Goal: Find specific page/section: Find specific page/section

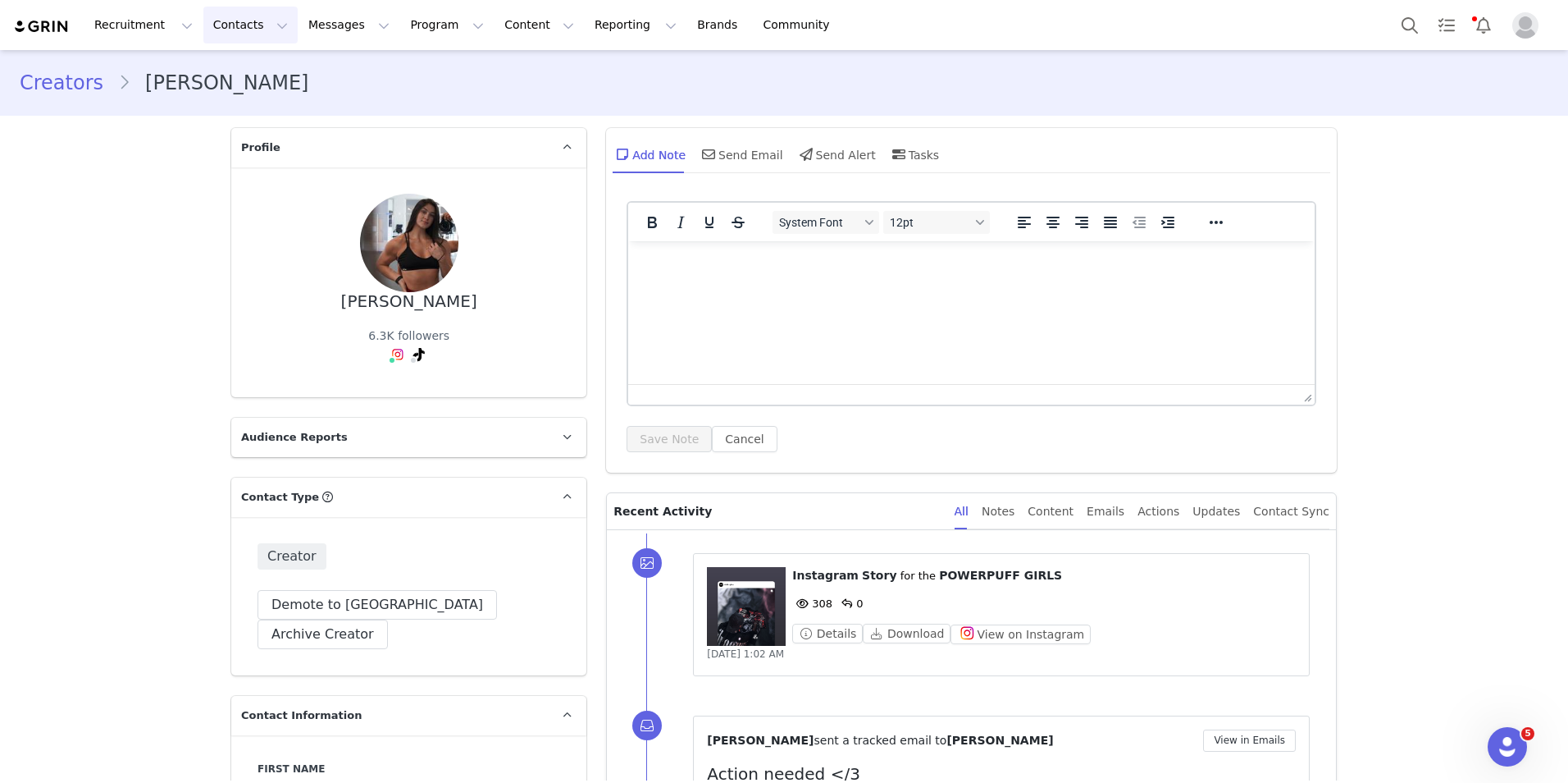
click at [212, 30] on button "Contacts Contacts" at bounding box center [250, 25] width 95 height 36
click at [213, 73] on p "Creators" at bounding box center [224, 73] width 50 height 17
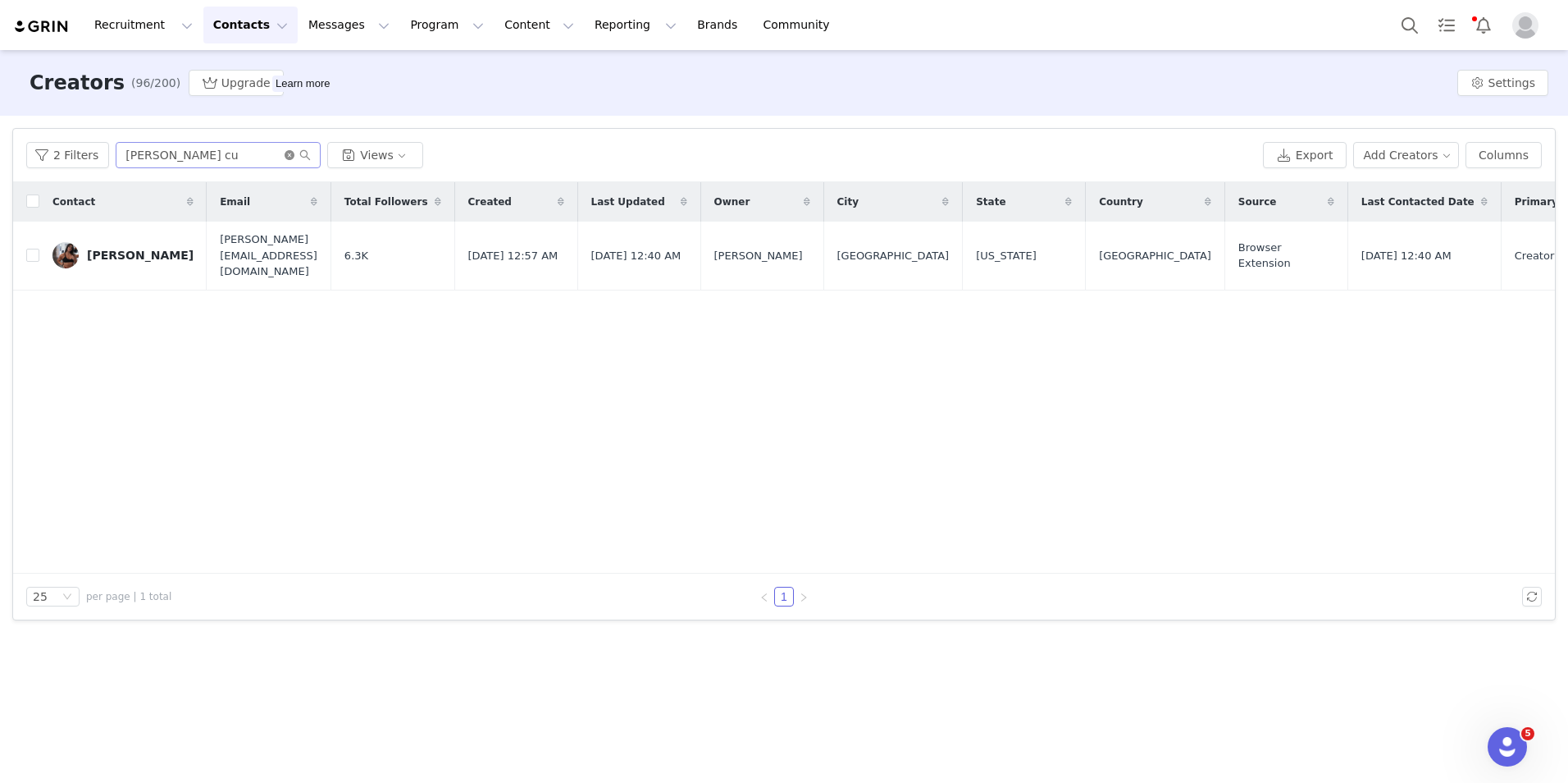
click at [288, 155] on icon "icon: close-circle" at bounding box center [289, 155] width 10 height 10
click at [250, 155] on input "text" at bounding box center [218, 155] width 205 height 26
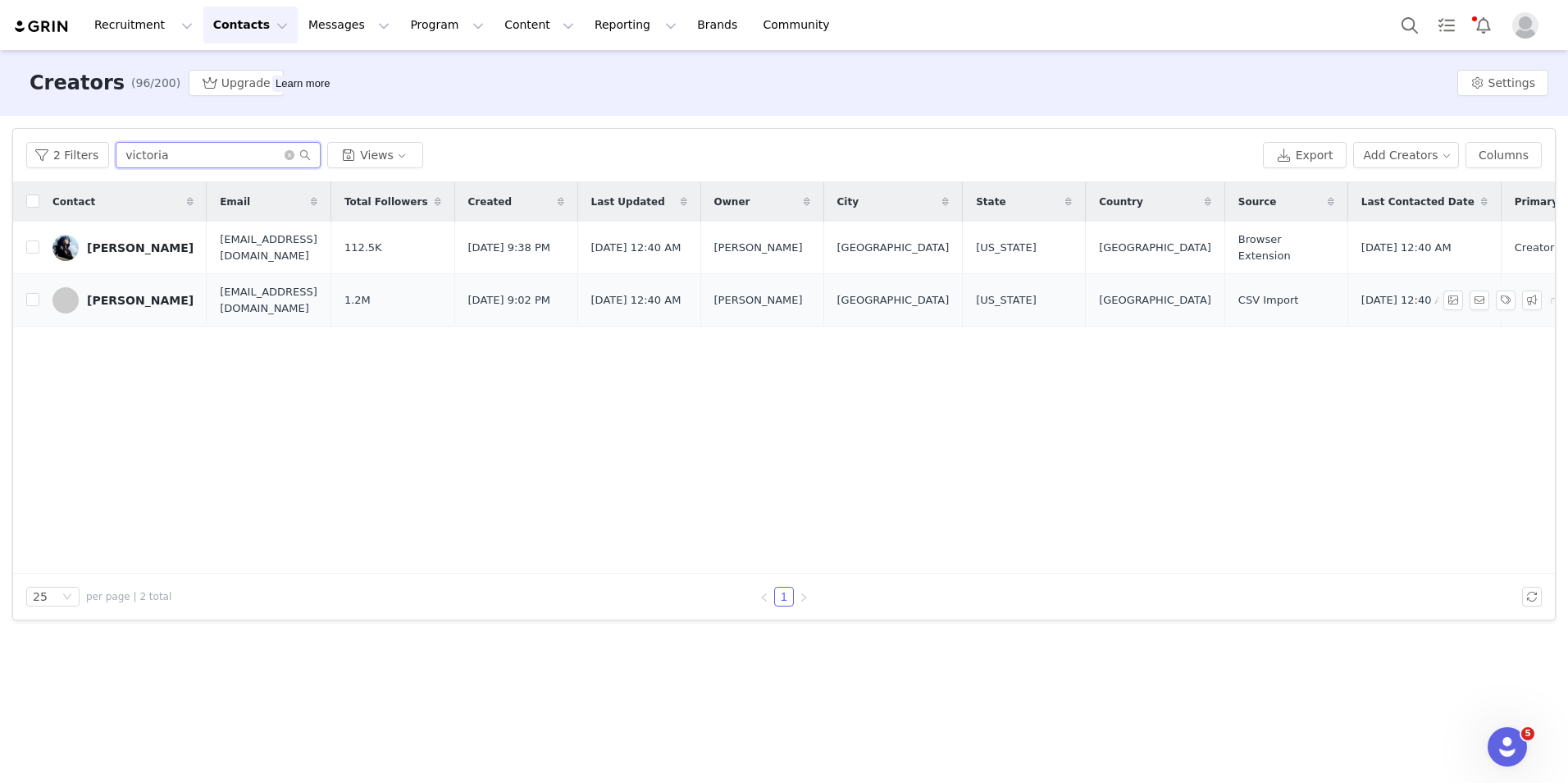
type input "victoria"
click at [122, 299] on div "[PERSON_NAME]" at bounding box center [140, 300] width 107 height 13
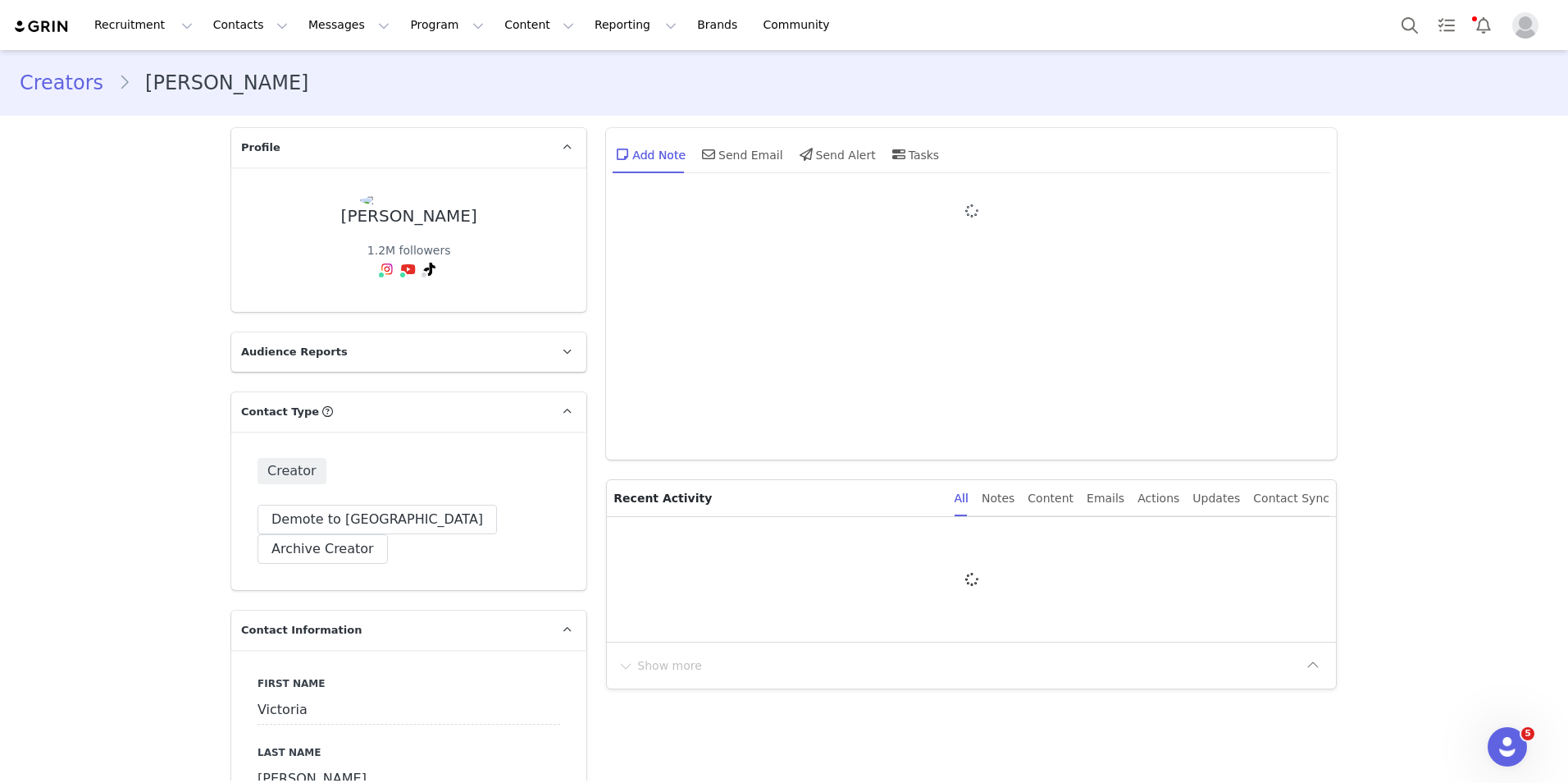
type input "+1 ([GEOGRAPHIC_DATA])"
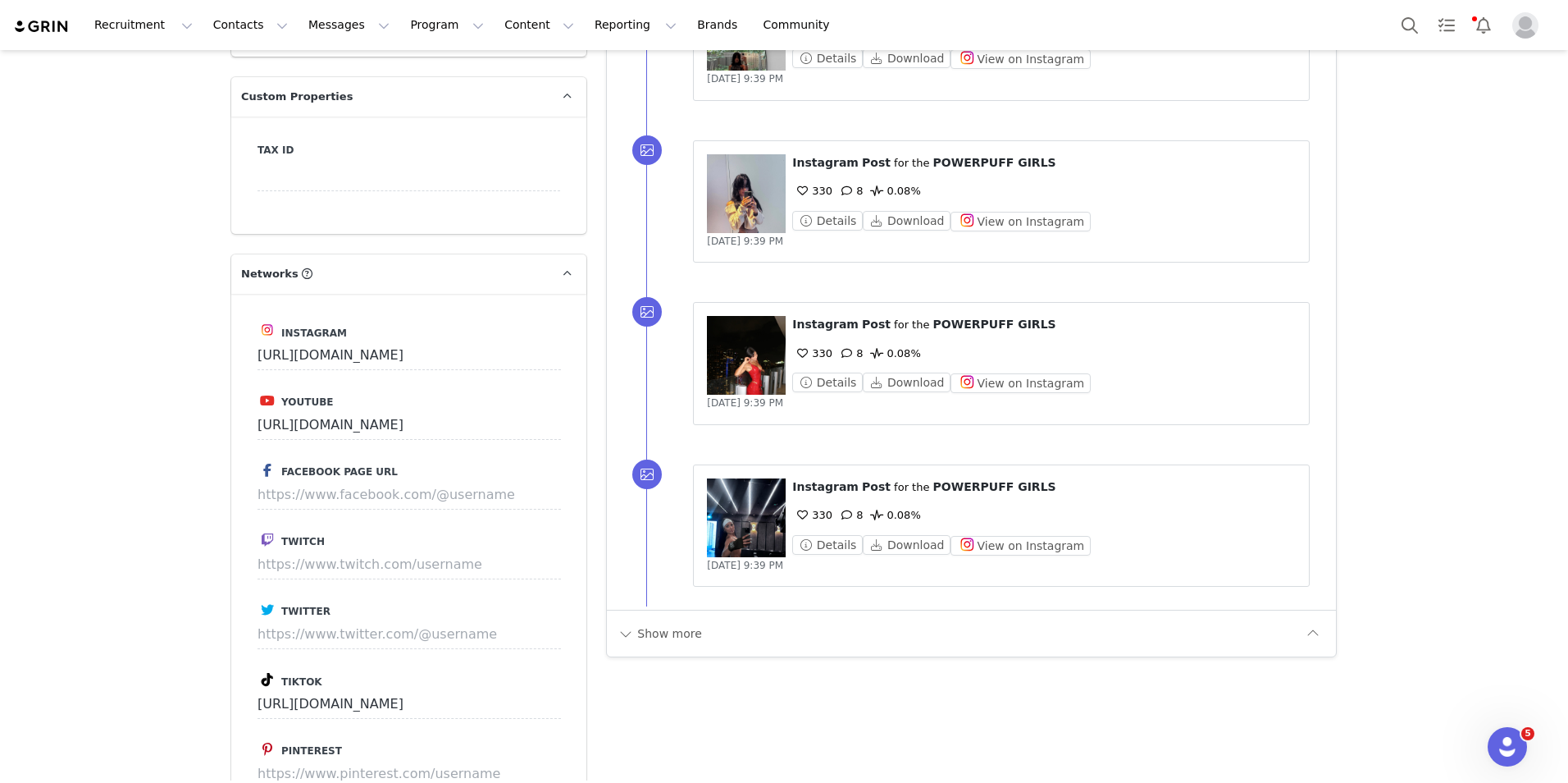
scroll to position [1887, 0]
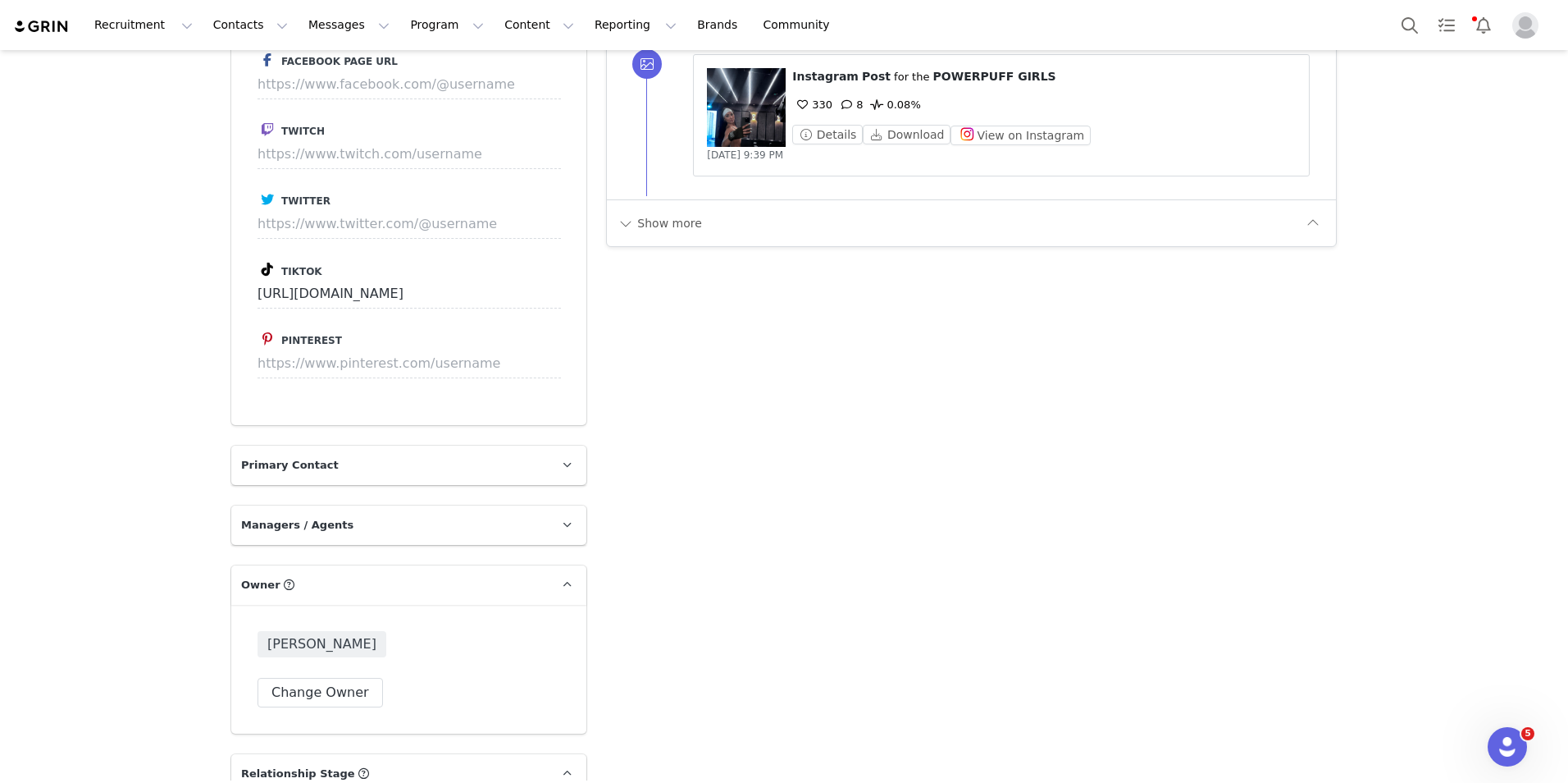
click at [685, 243] on div "Show more" at bounding box center [971, 222] width 729 height 47
click at [685, 236] on button "Show more" at bounding box center [659, 223] width 86 height 26
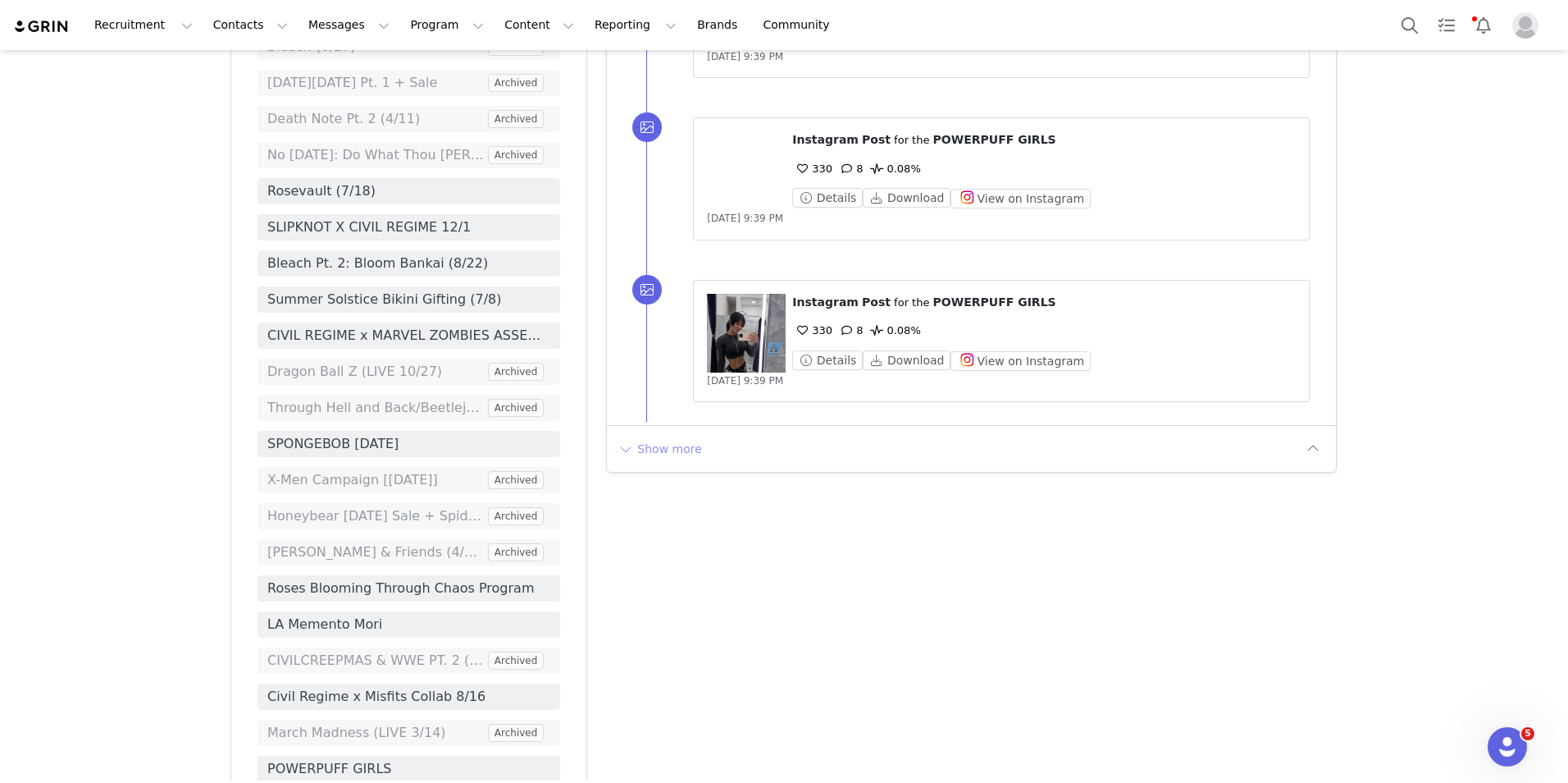
scroll to position [3364, 0]
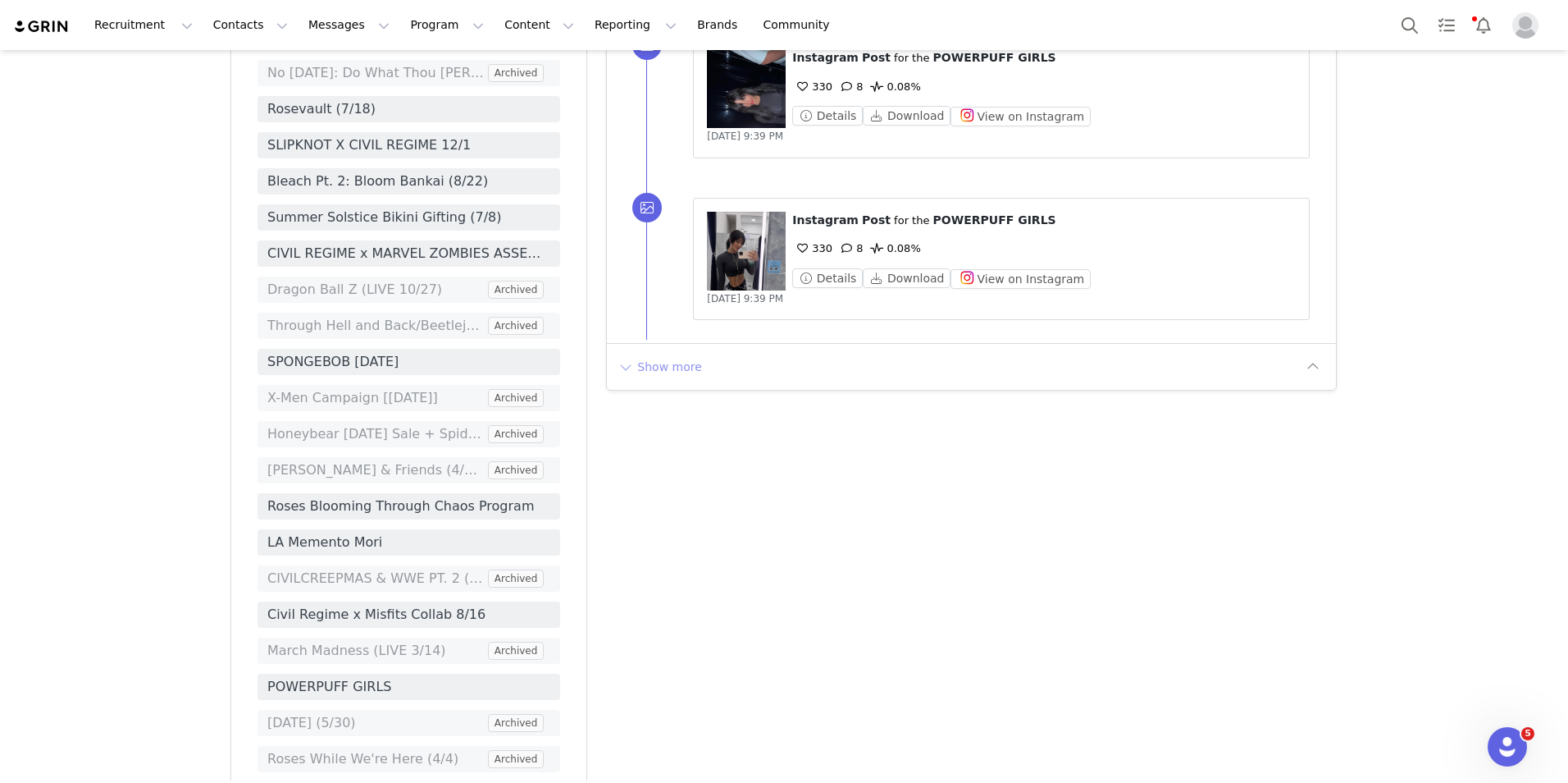
click at [667, 380] on button "Show more" at bounding box center [659, 367] width 86 height 26
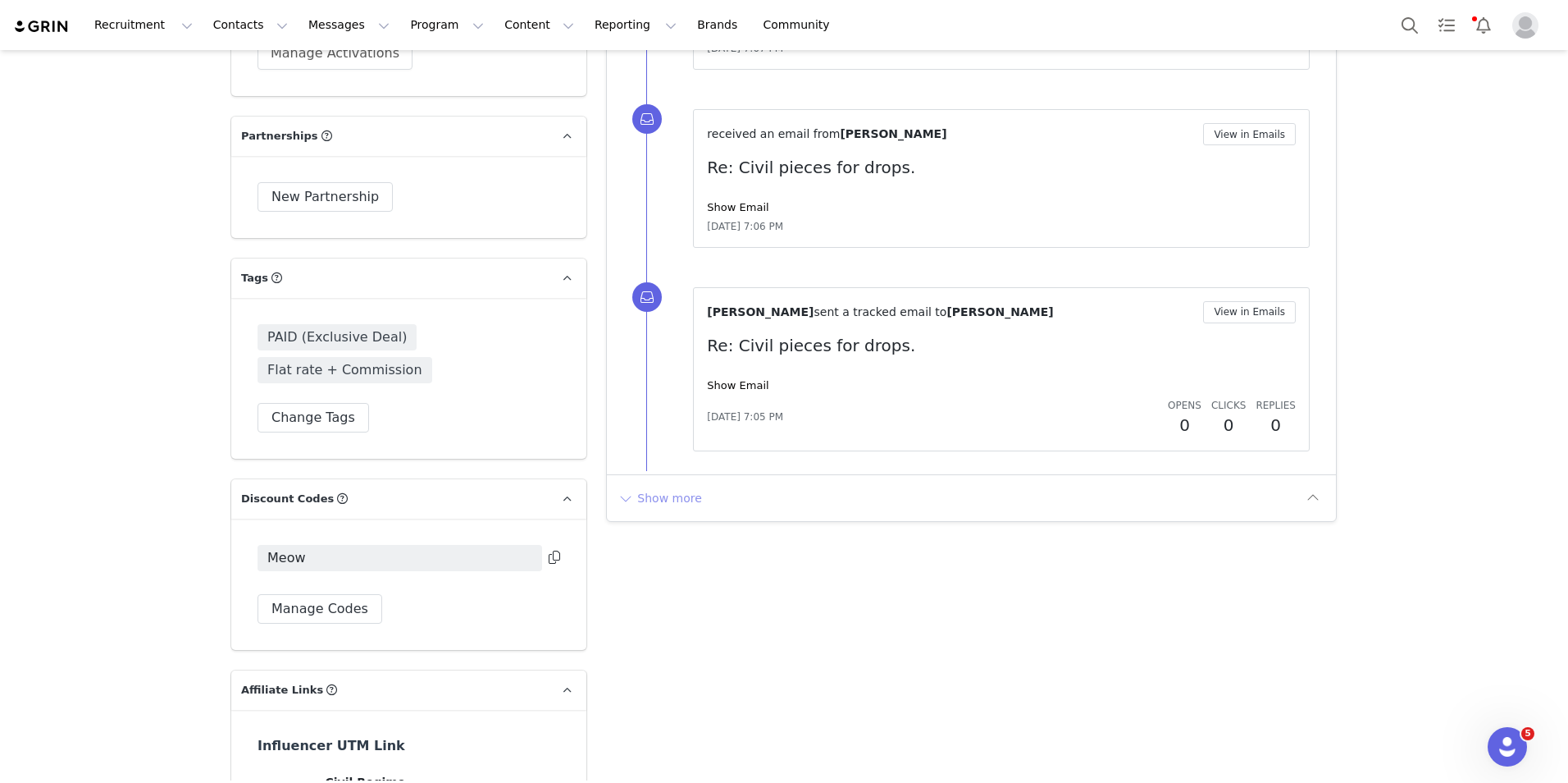
scroll to position [5415, 0]
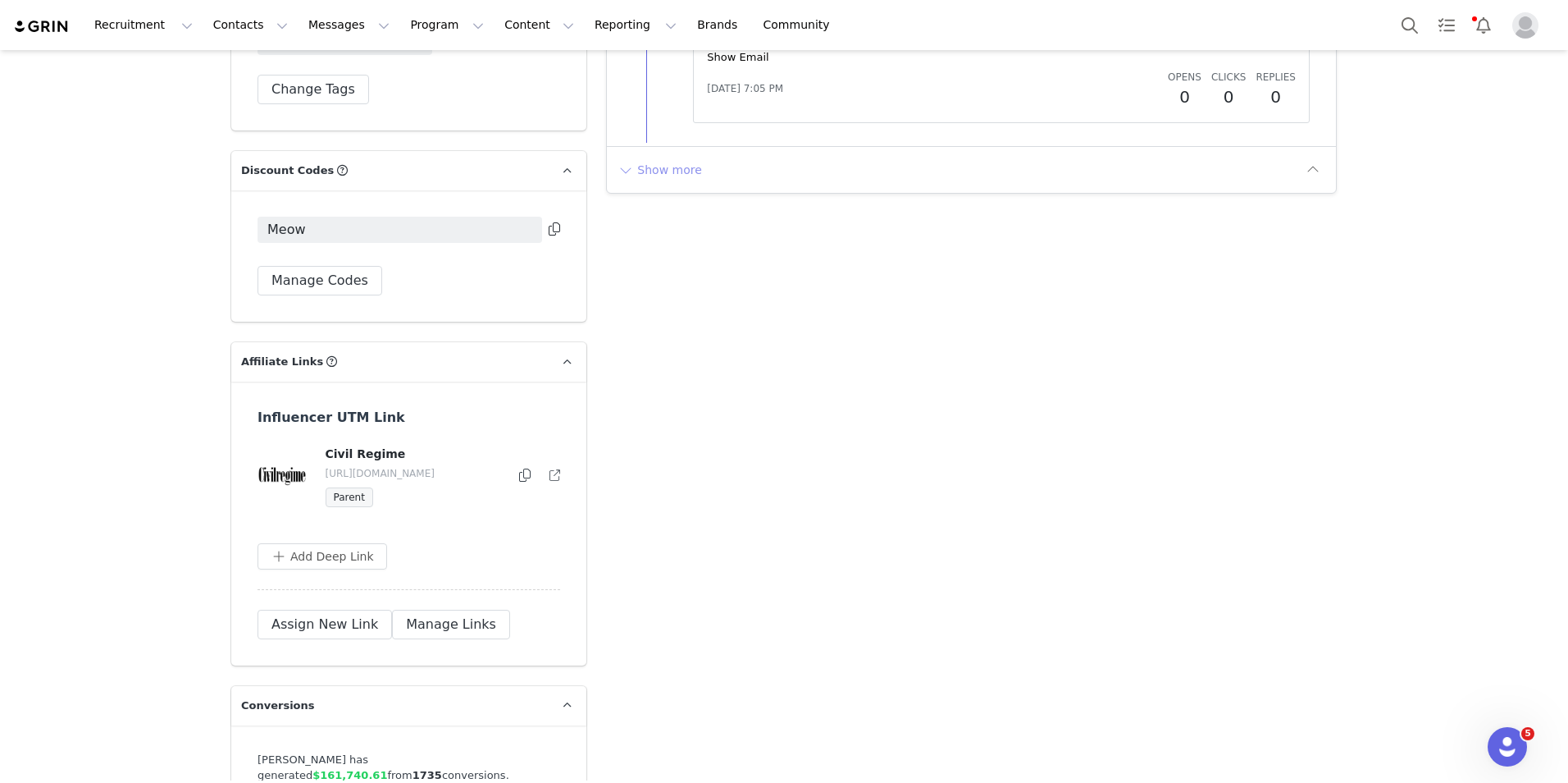
click at [644, 183] on button "Show more" at bounding box center [659, 169] width 86 height 26
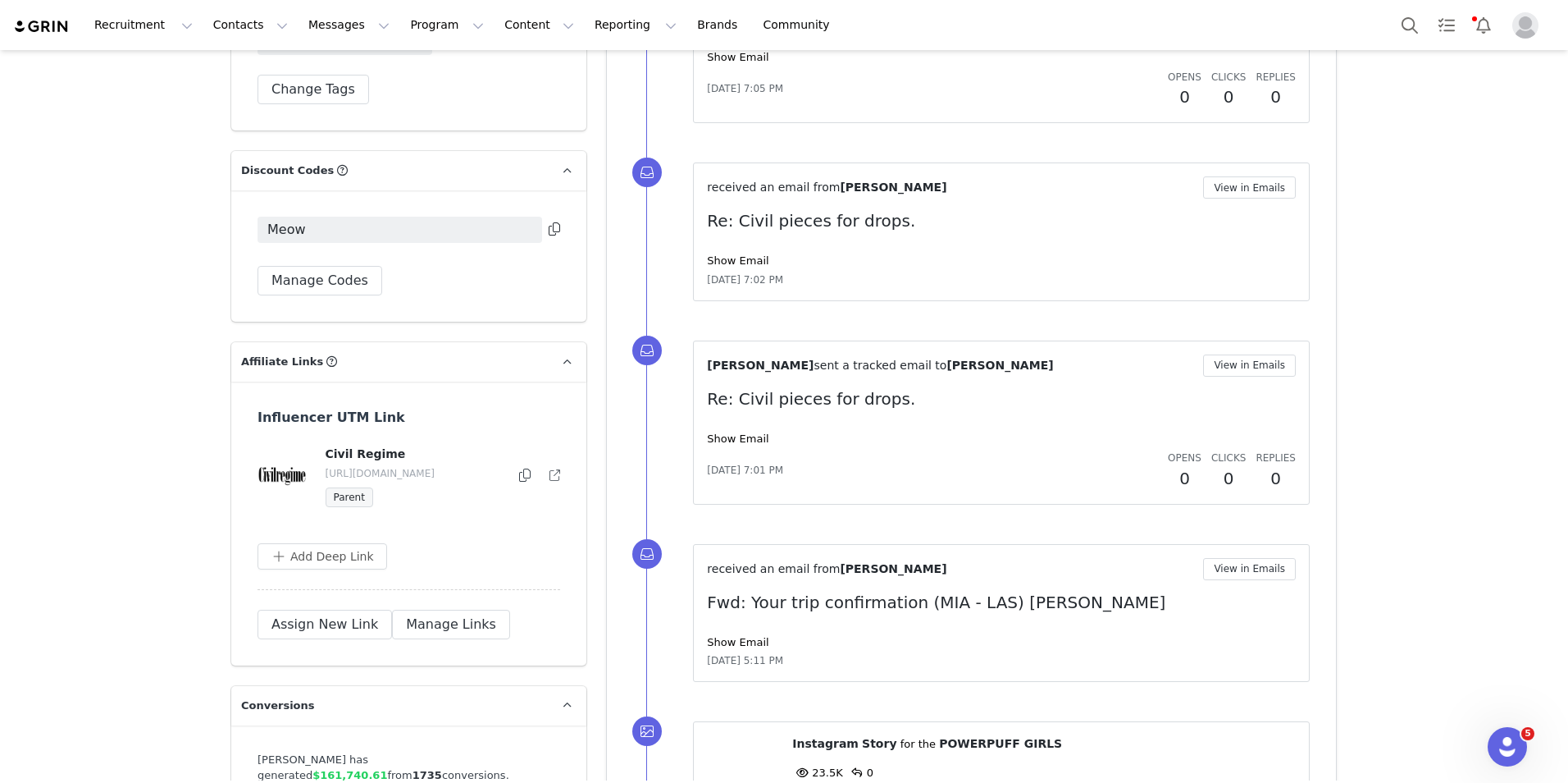
scroll to position [5908, 0]
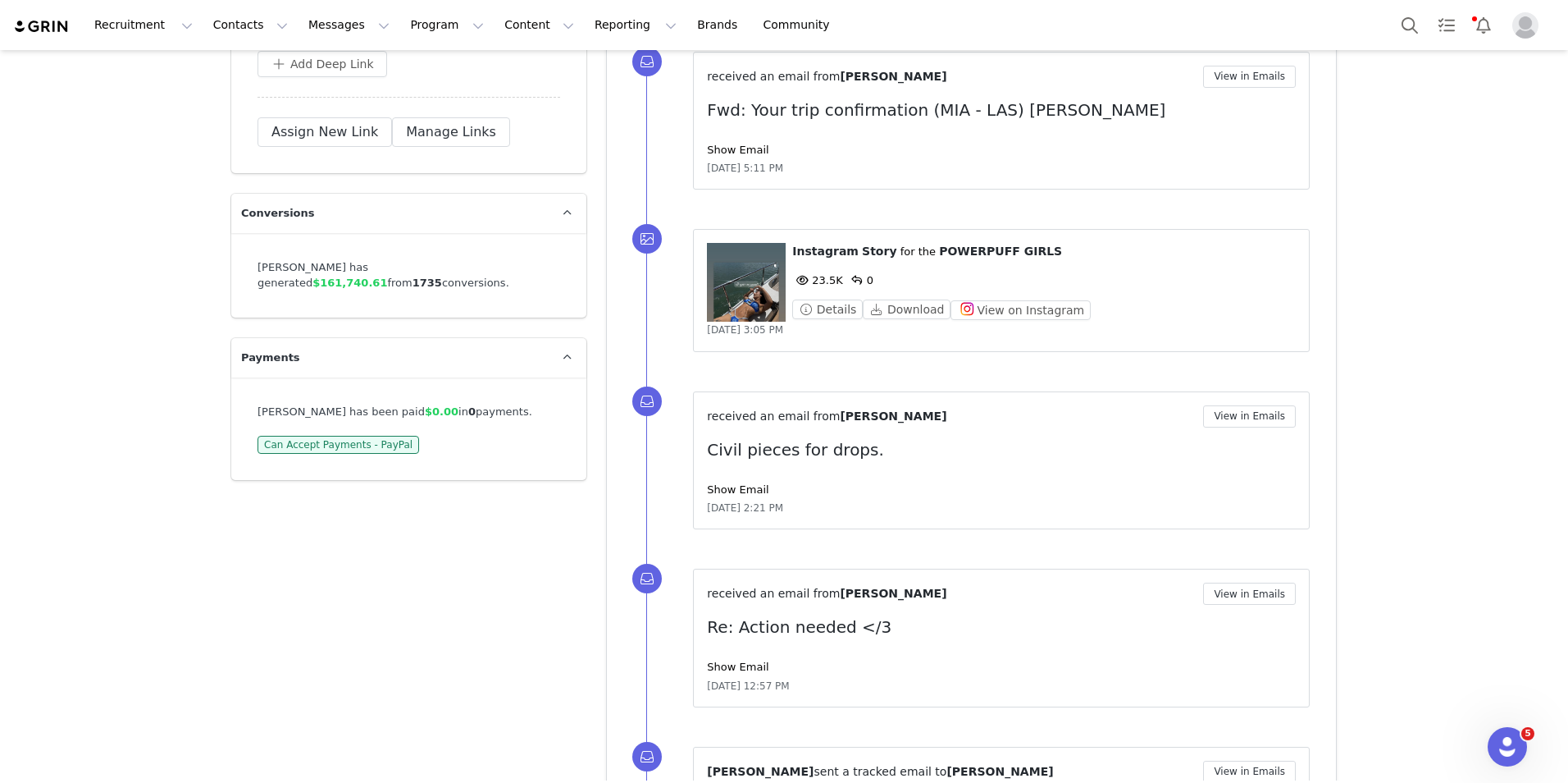
click at [731, 314] on figure at bounding box center [746, 282] width 79 height 79
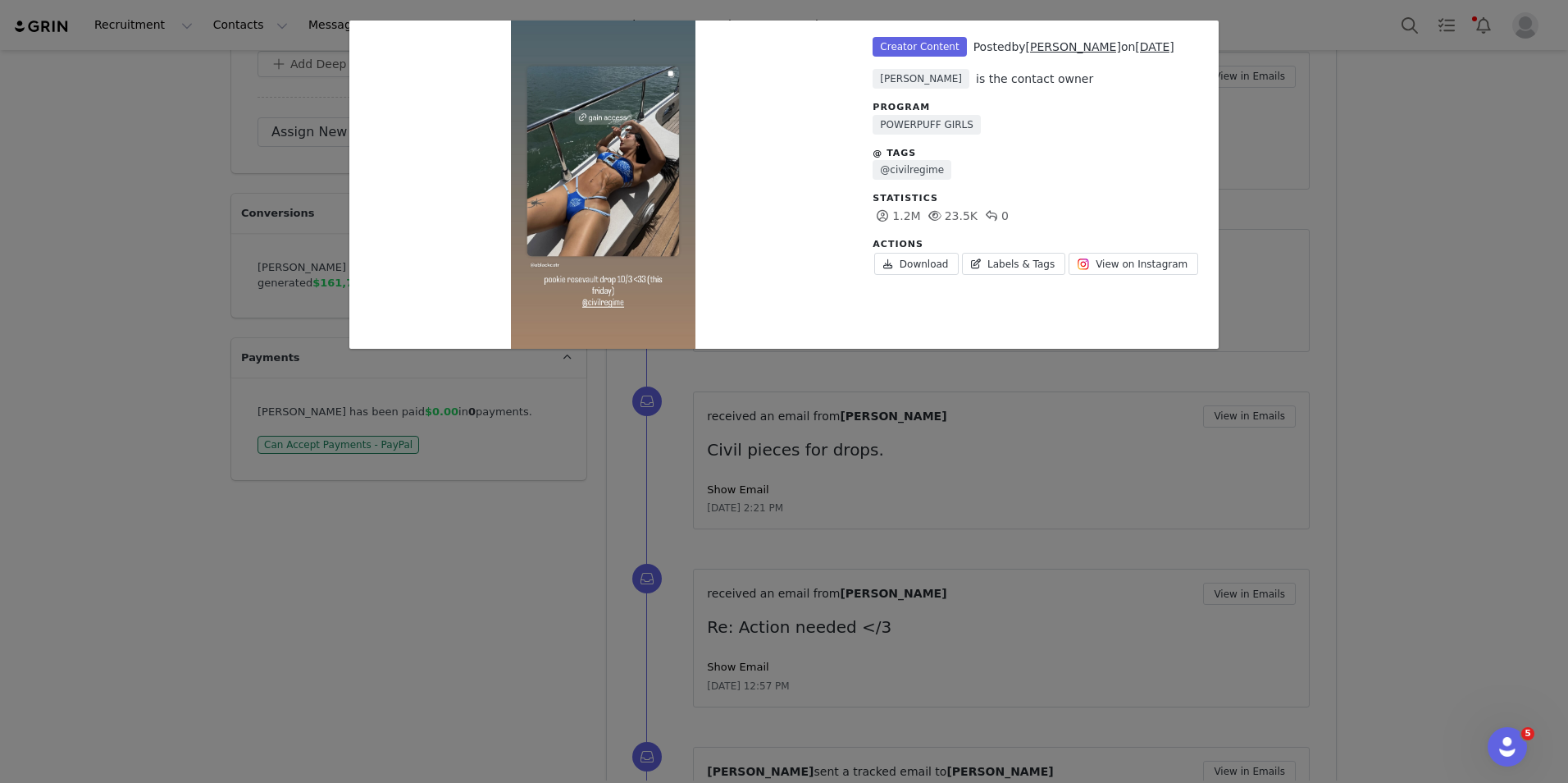
click at [903, 396] on div "Unlabeled Creator Content Posted by [PERSON_NAME] on [DATE] [PERSON_NAME] is th…" at bounding box center [784, 391] width 1568 height 783
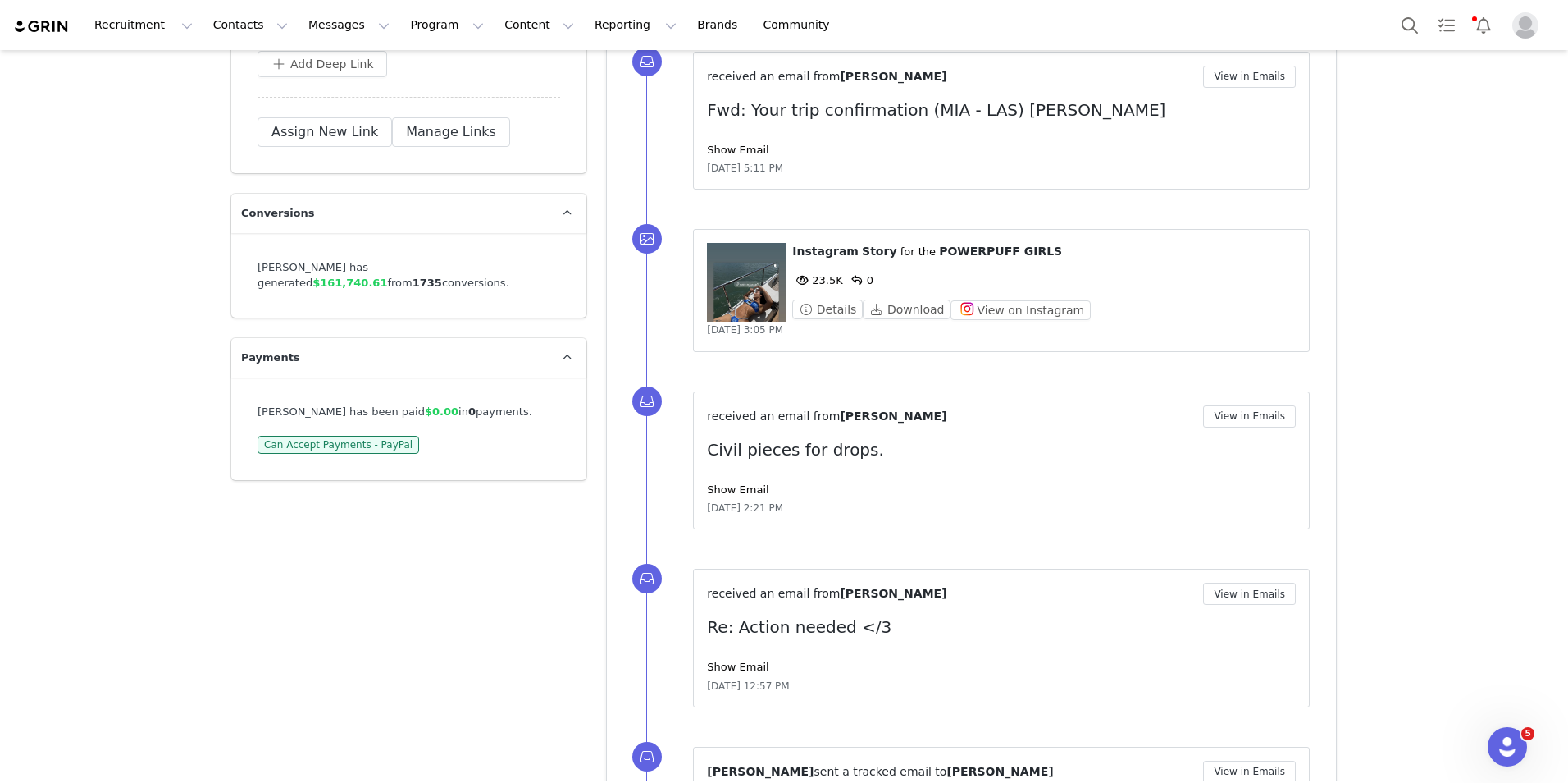
click at [747, 289] on figure at bounding box center [746, 282] width 79 height 79
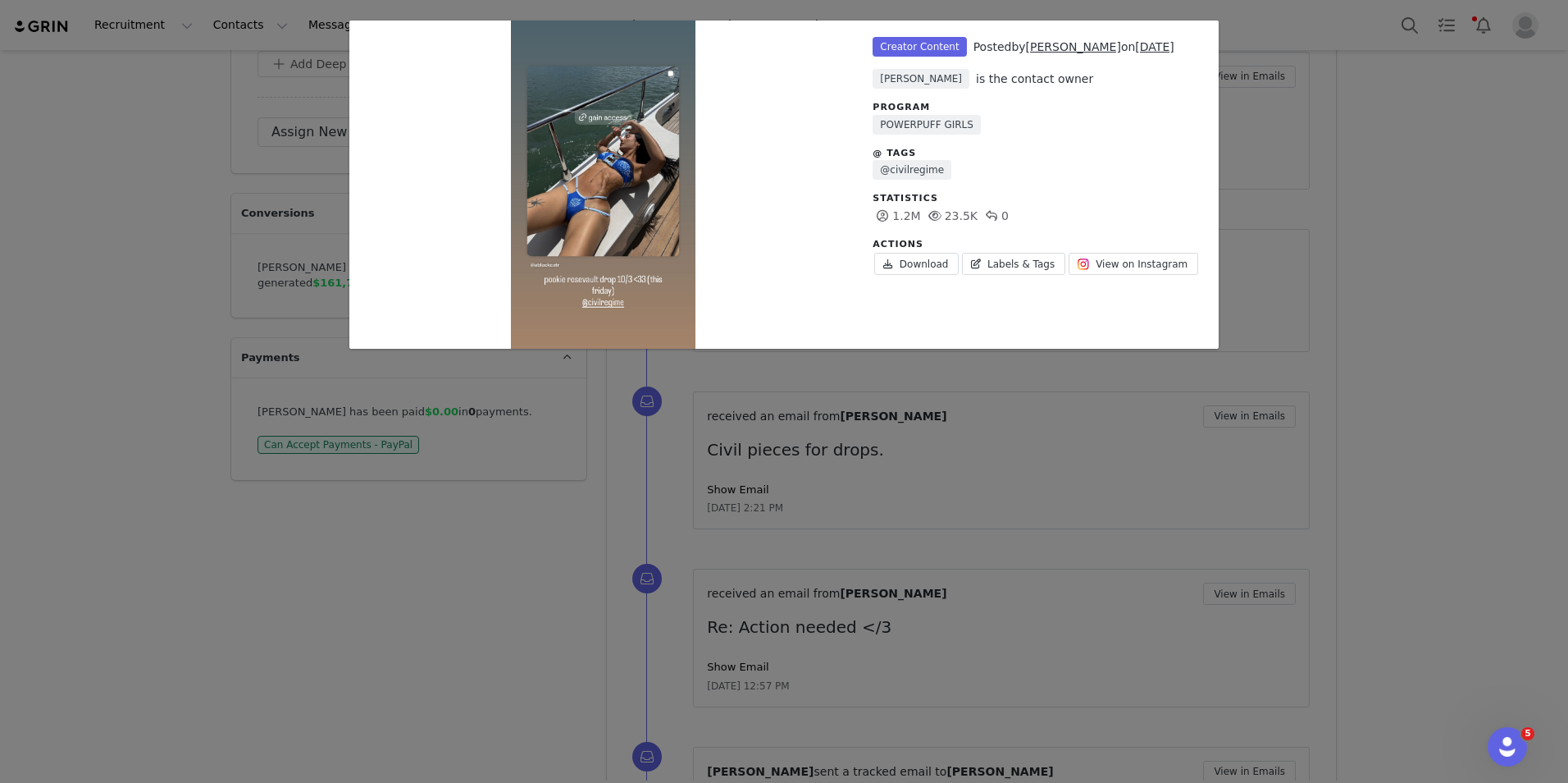
click at [1017, 408] on div "Unlabeled Creator Content Posted by [PERSON_NAME] on [DATE] [PERSON_NAME] is th…" at bounding box center [784, 391] width 1568 height 783
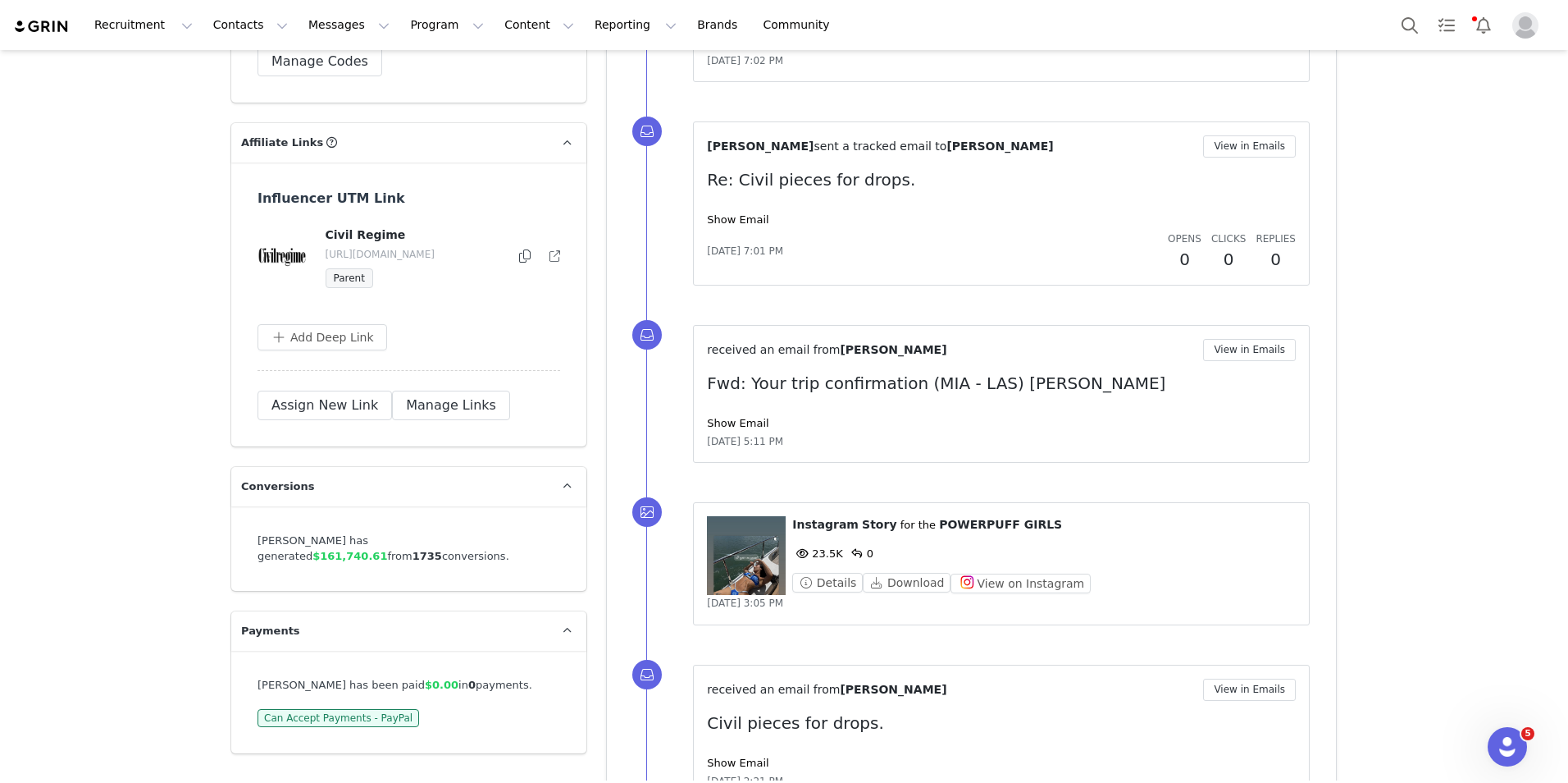
scroll to position [5142, 0]
